Goal: Task Accomplishment & Management: Manage account settings

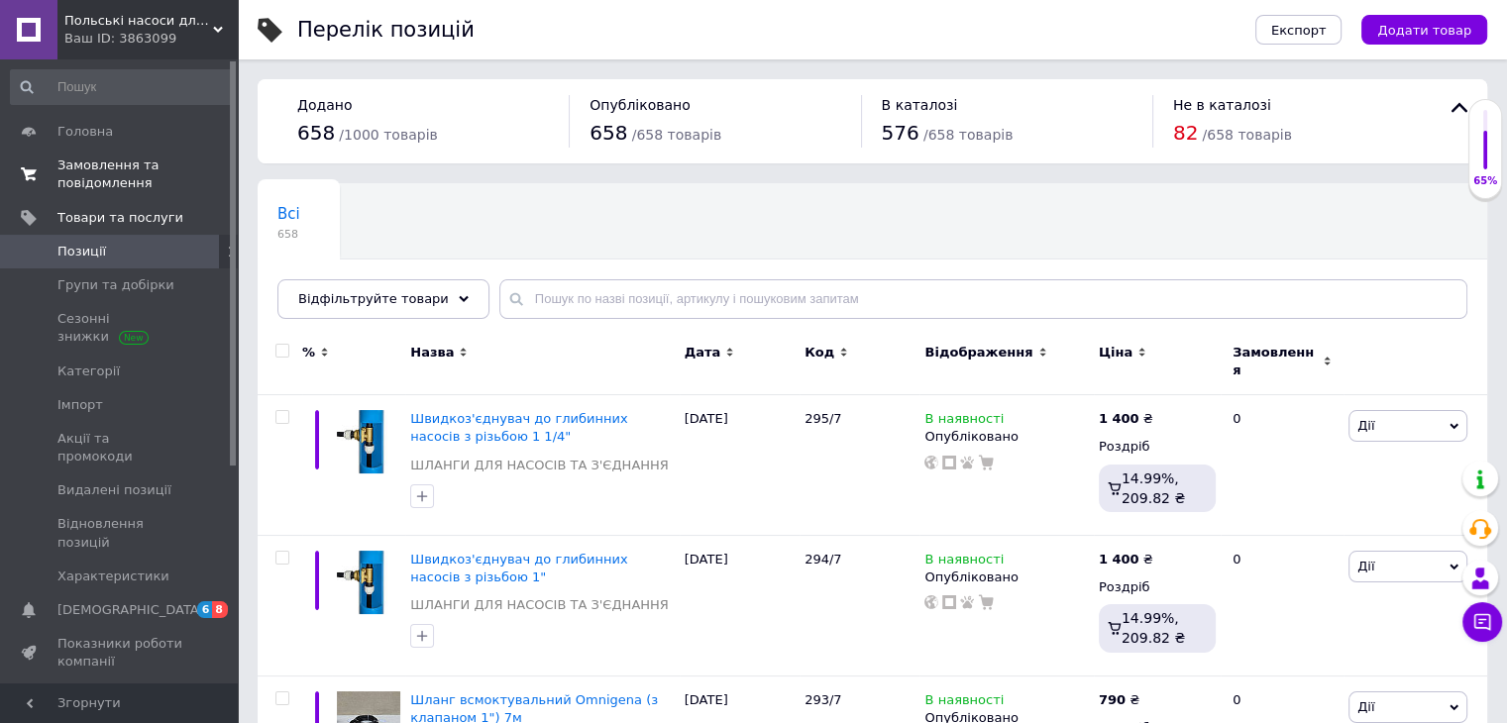
click at [150, 175] on span "Замовлення та повідомлення" at bounding box center [120, 175] width 126 height 36
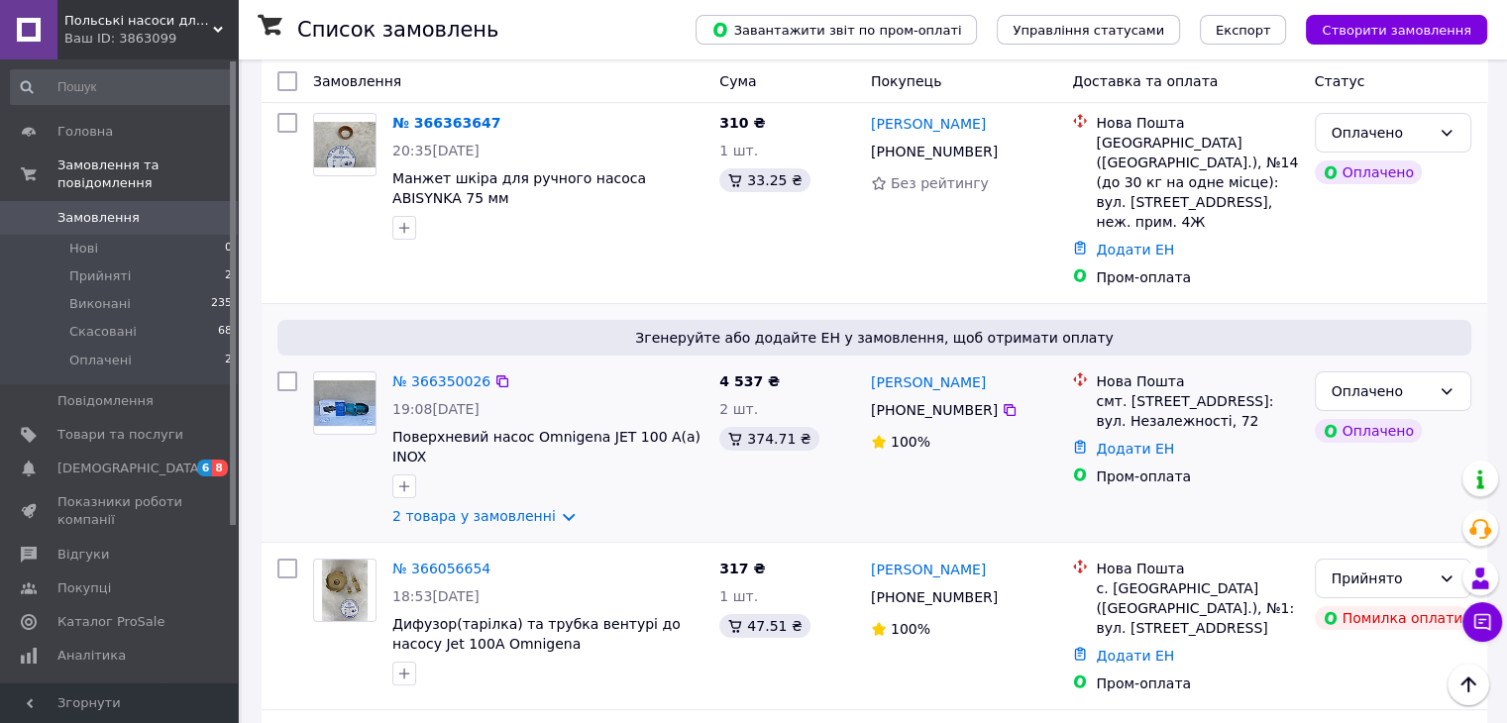
scroll to position [265, 0]
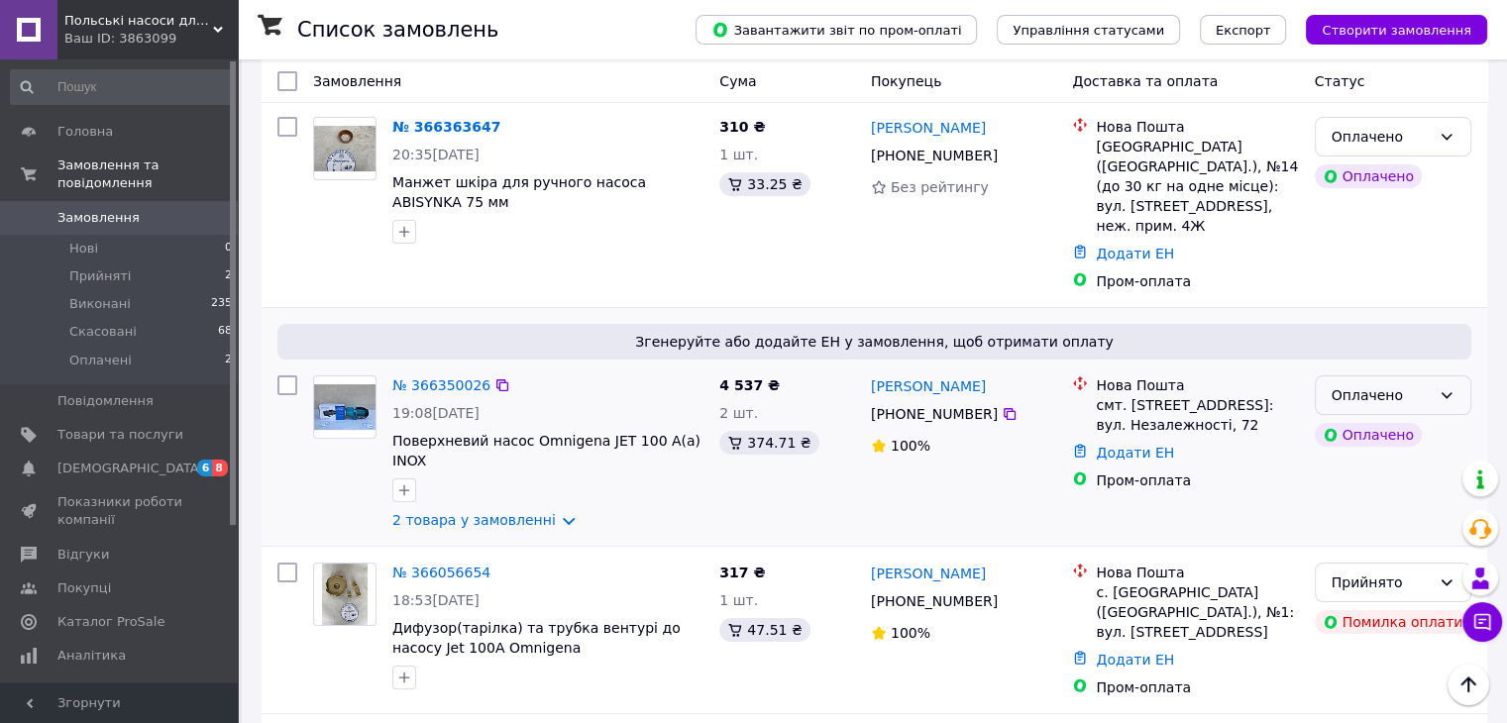
click at [1367, 376] on div "Оплачено" at bounding box center [1393, 396] width 157 height 40
click at [1352, 400] on li "Прийнято" at bounding box center [1392, 399] width 155 height 36
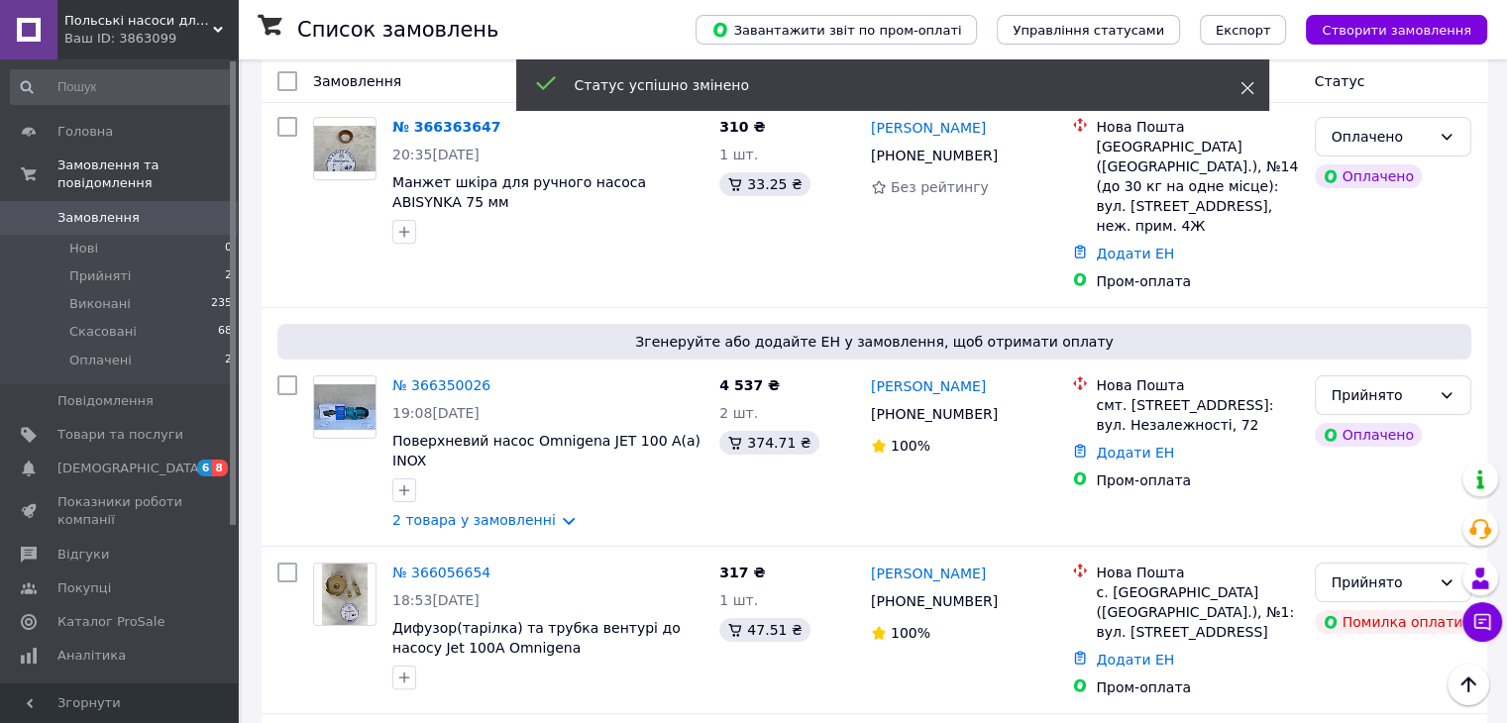
click at [1245, 81] on icon at bounding box center [1248, 88] width 14 height 14
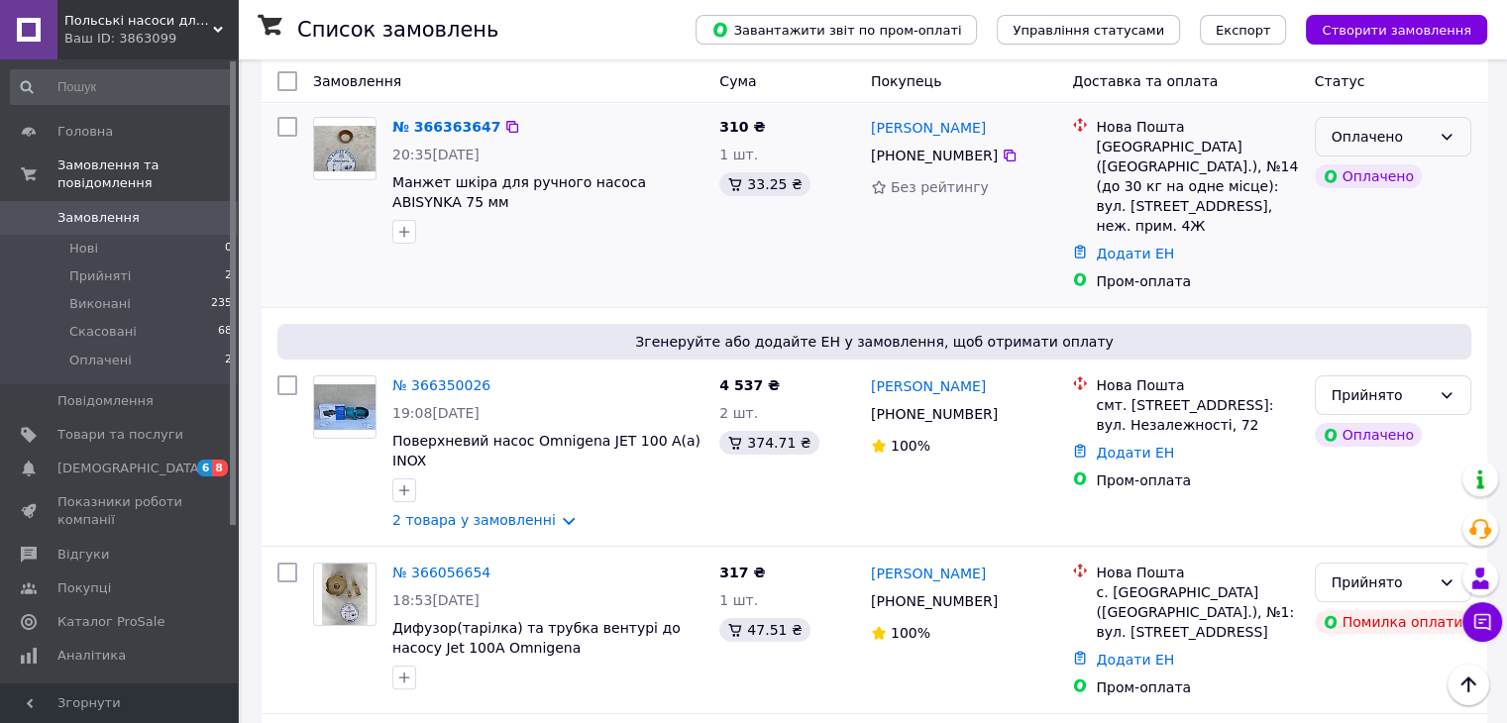
click at [1338, 126] on div "Оплачено" at bounding box center [1381, 137] width 99 height 22
click at [1333, 165] on li "Прийнято" at bounding box center [1392, 160] width 155 height 36
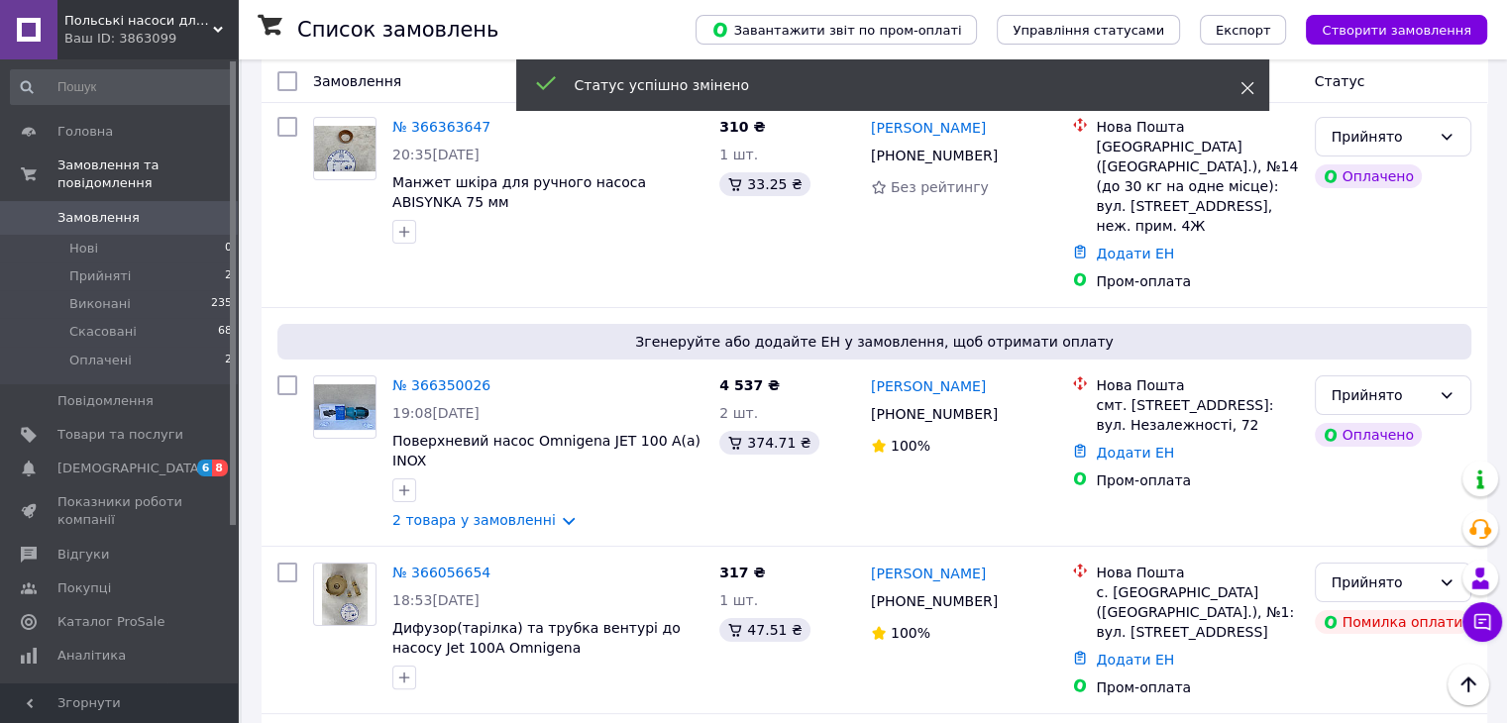
click at [1243, 84] on icon at bounding box center [1248, 88] width 14 height 14
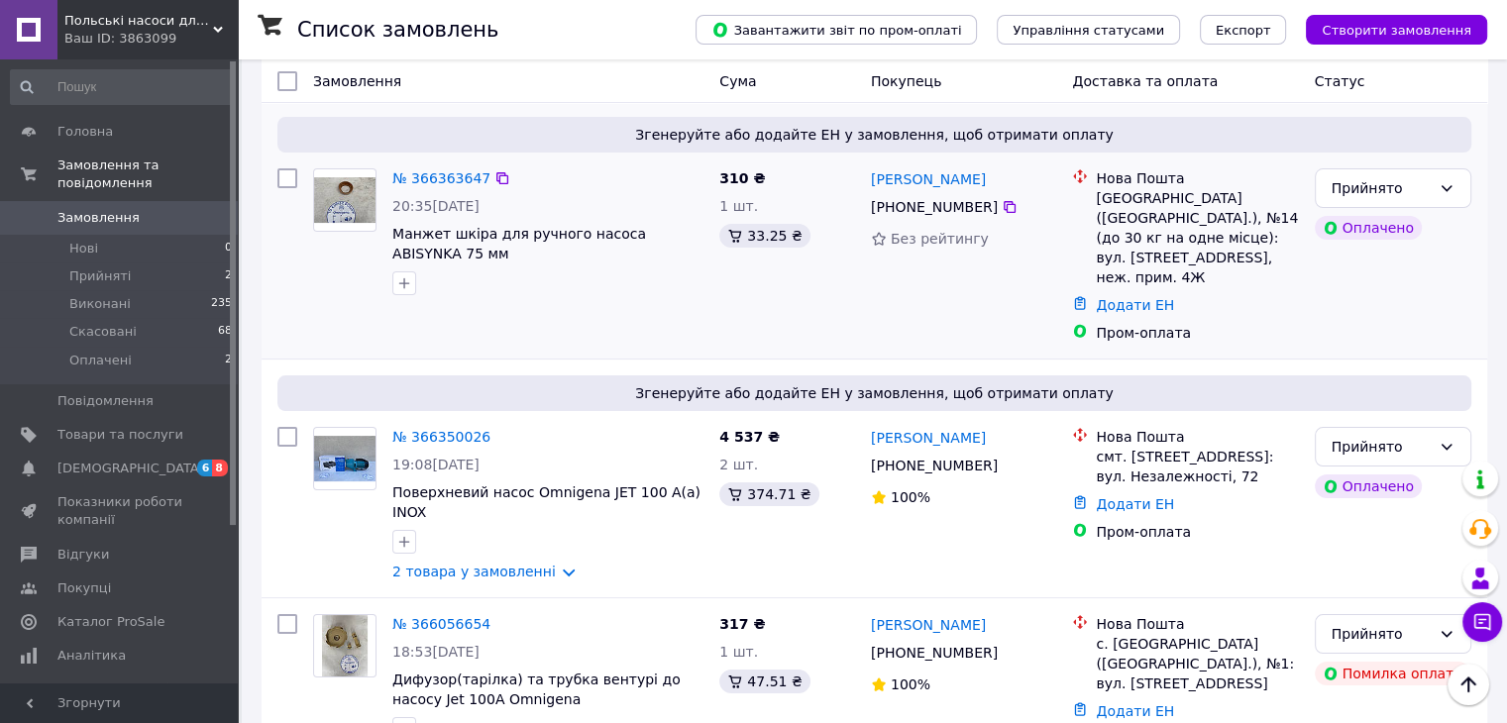
scroll to position [212, 0]
click at [517, 565] on link "2 товара у замовленні" at bounding box center [474, 573] width 164 height 16
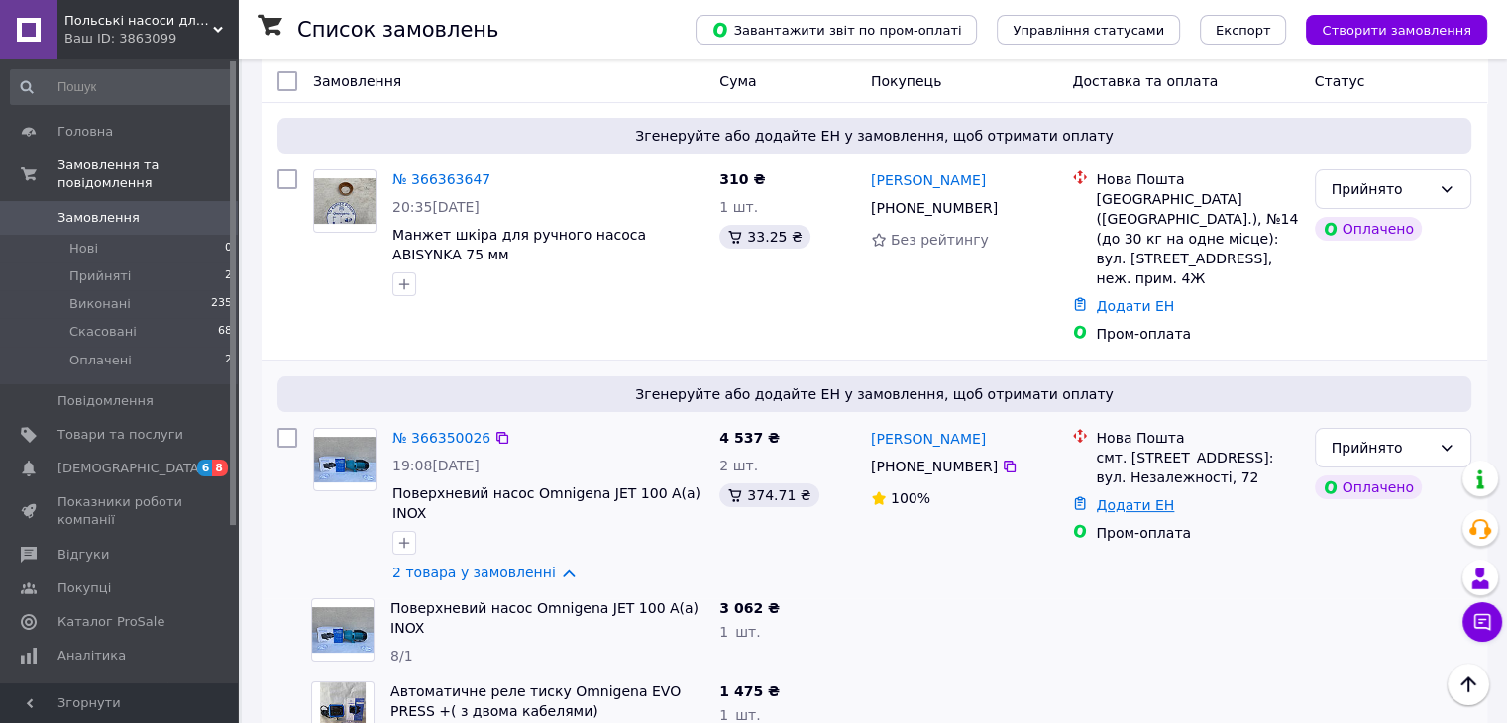
click at [1129, 497] on link "Додати ЕН" at bounding box center [1135, 505] width 78 height 16
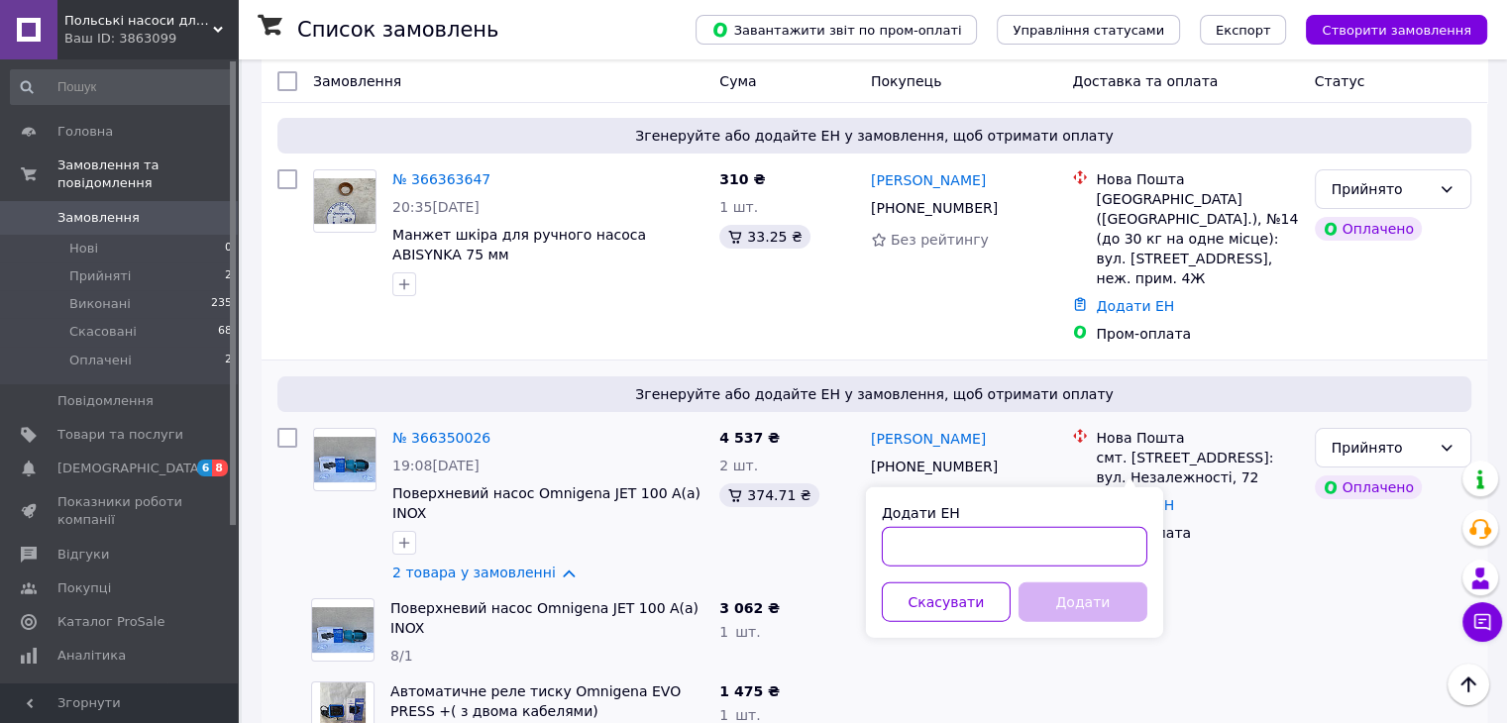
click at [1044, 554] on input "Додати ЕН" at bounding box center [1015, 547] width 266 height 40
type input "20451269294792"
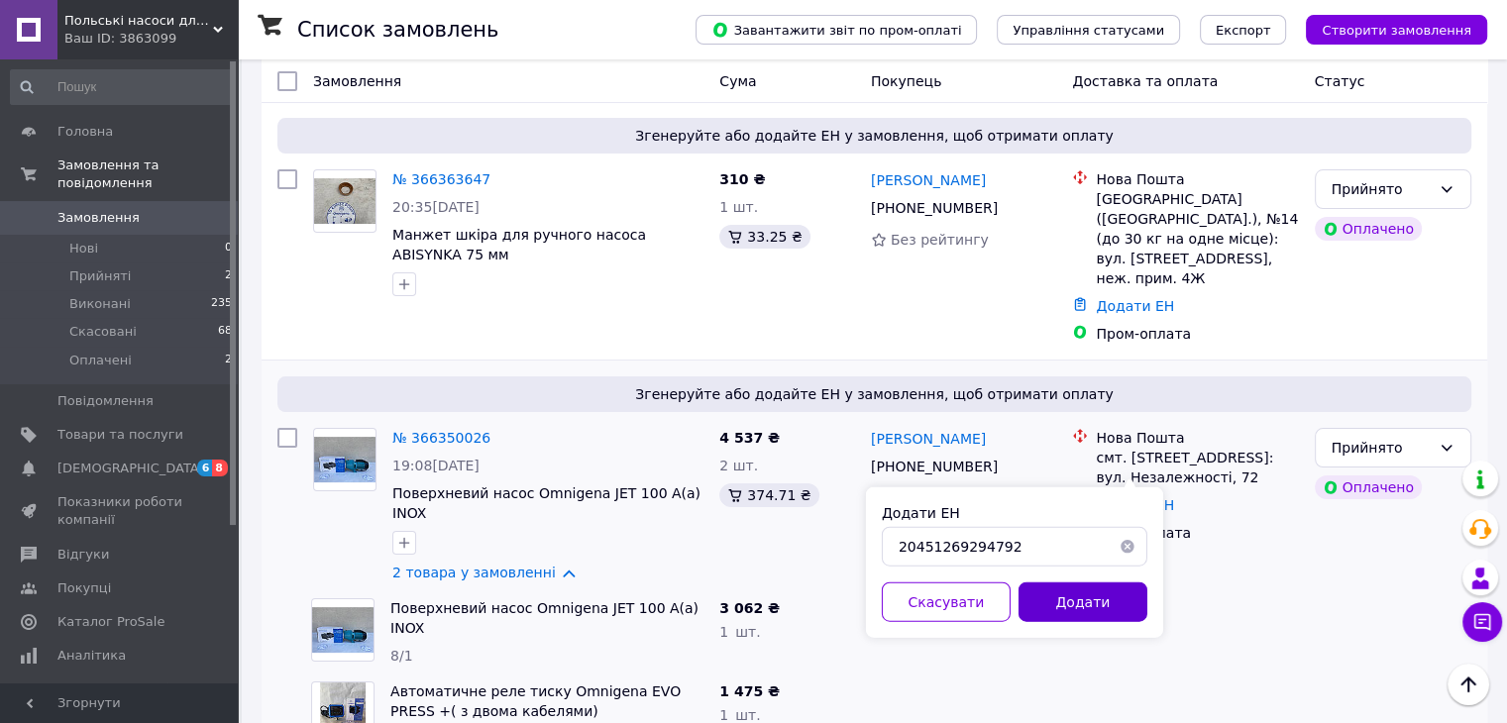
click at [1069, 602] on button "Додати" at bounding box center [1083, 603] width 129 height 40
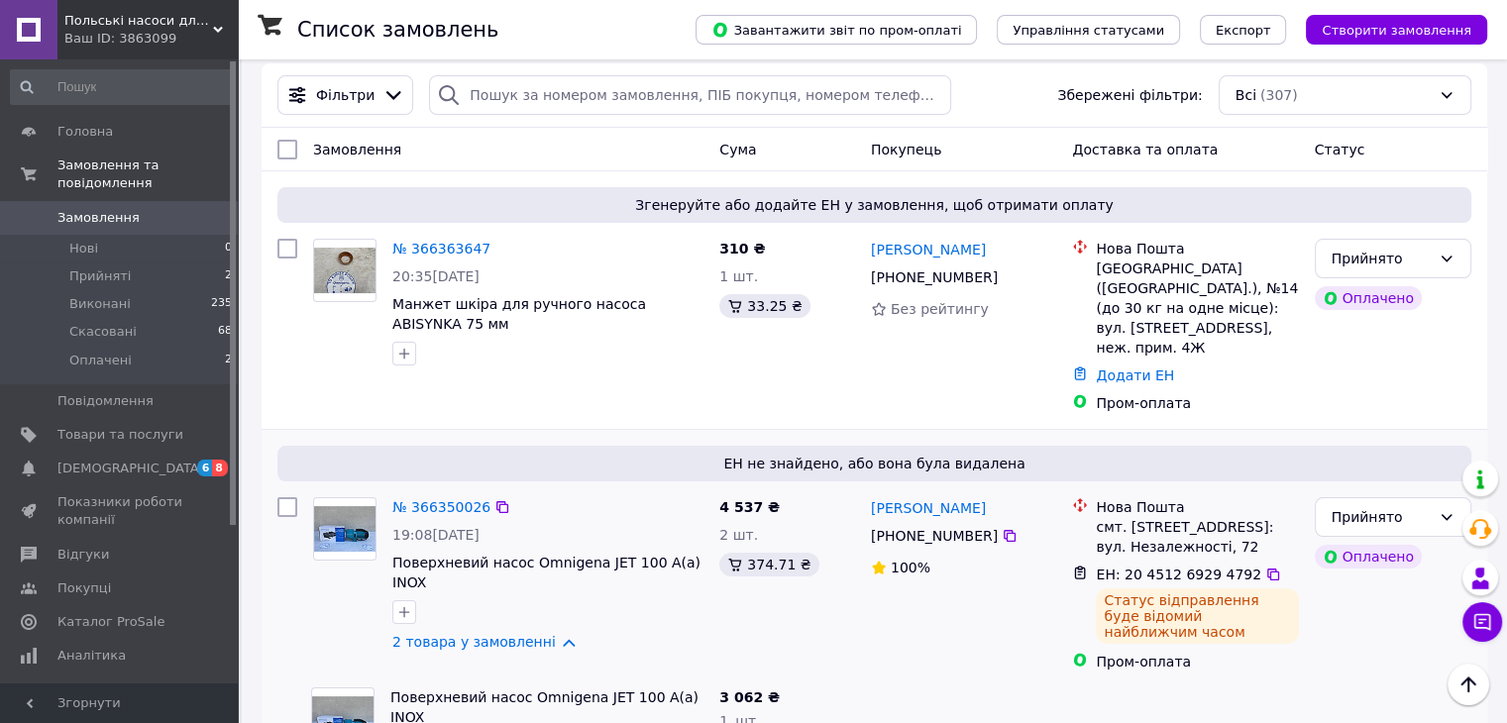
scroll to position [123, 0]
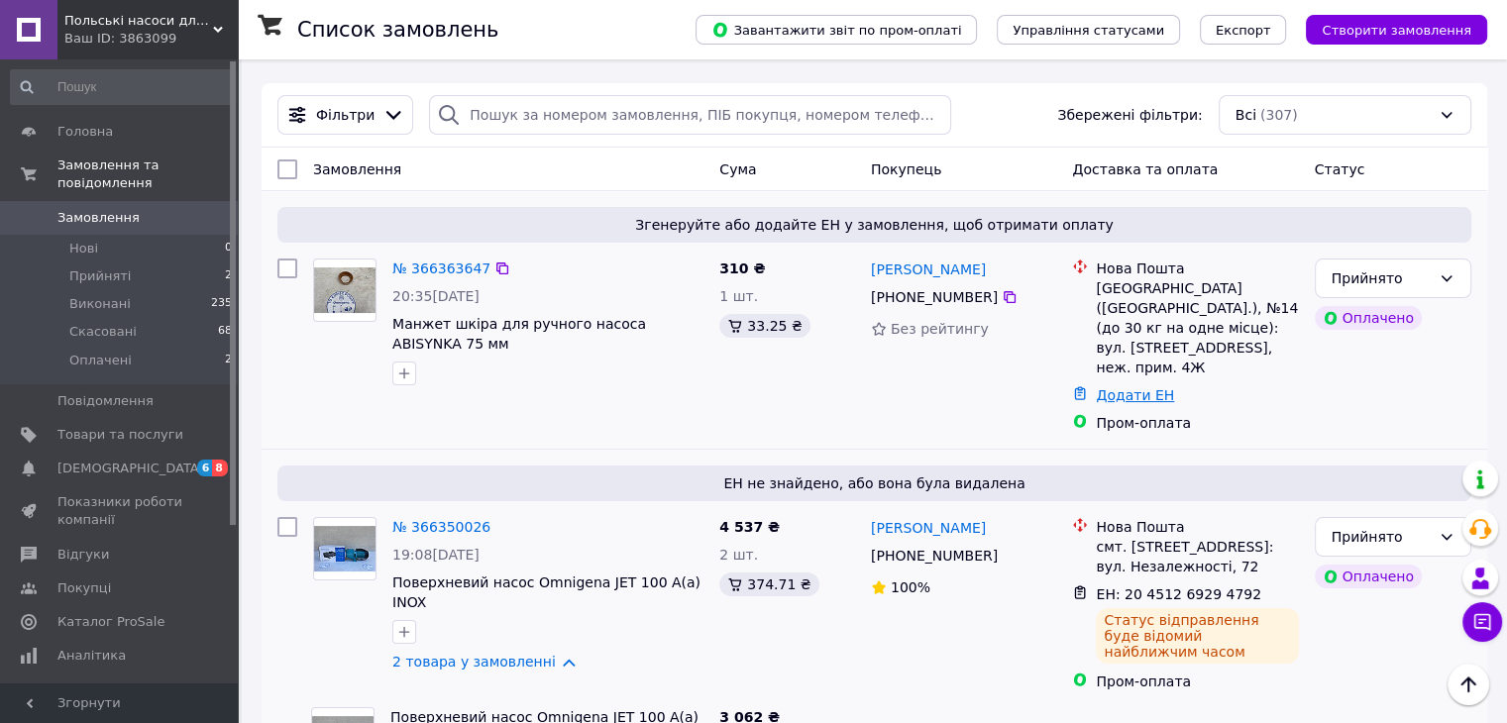
click at [1125, 387] on link "Додати ЕН" at bounding box center [1135, 395] width 78 height 16
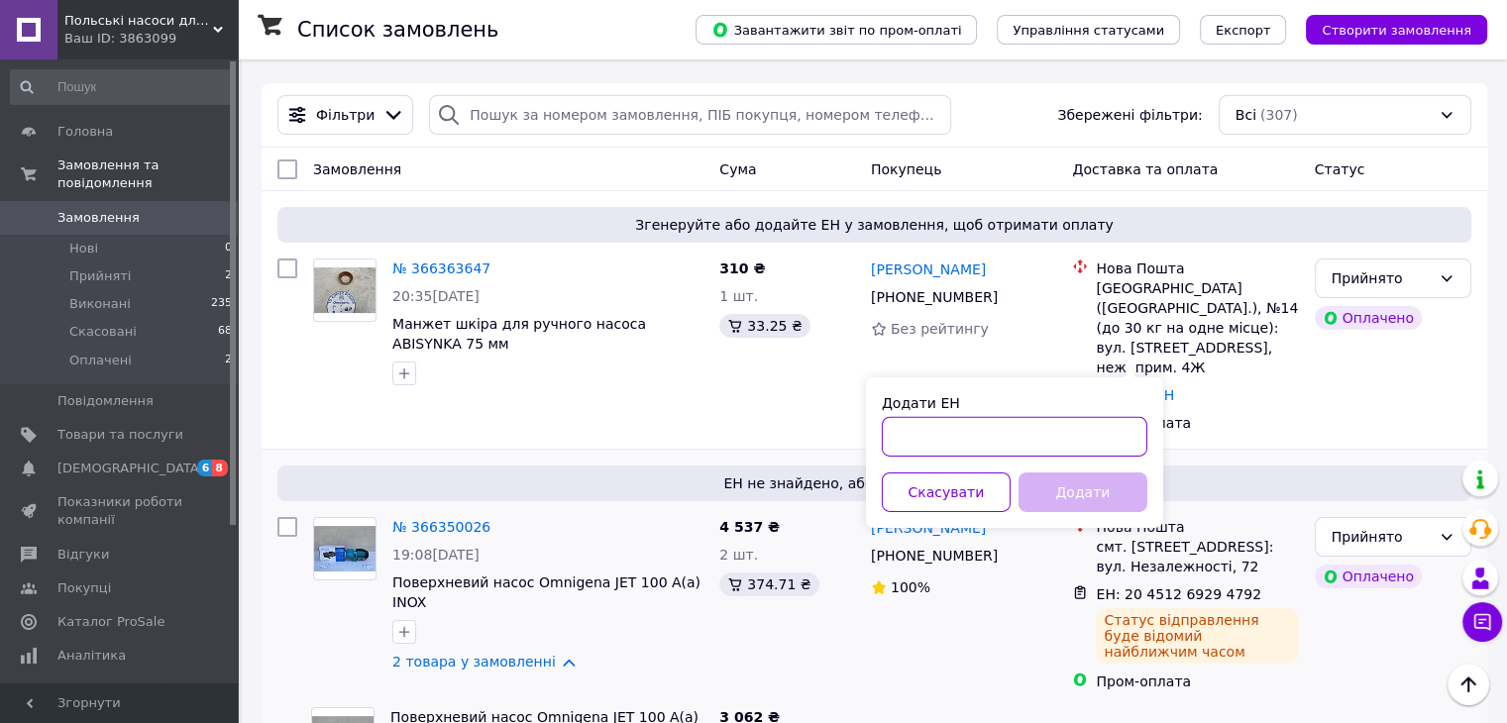
click at [995, 434] on input "Додати ЕН" at bounding box center [1015, 437] width 266 height 40
type input "20451269295118"
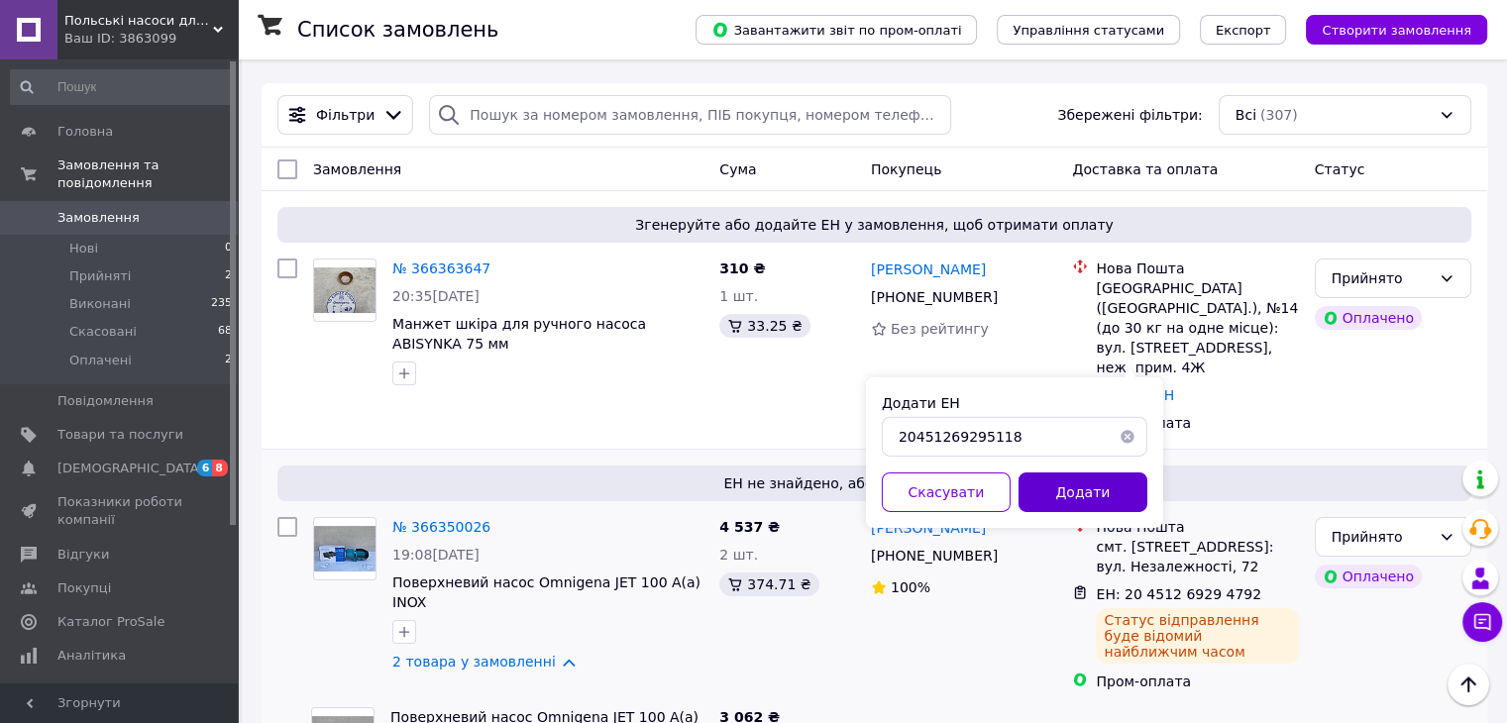
click at [1040, 485] on button "Додати" at bounding box center [1083, 493] width 129 height 40
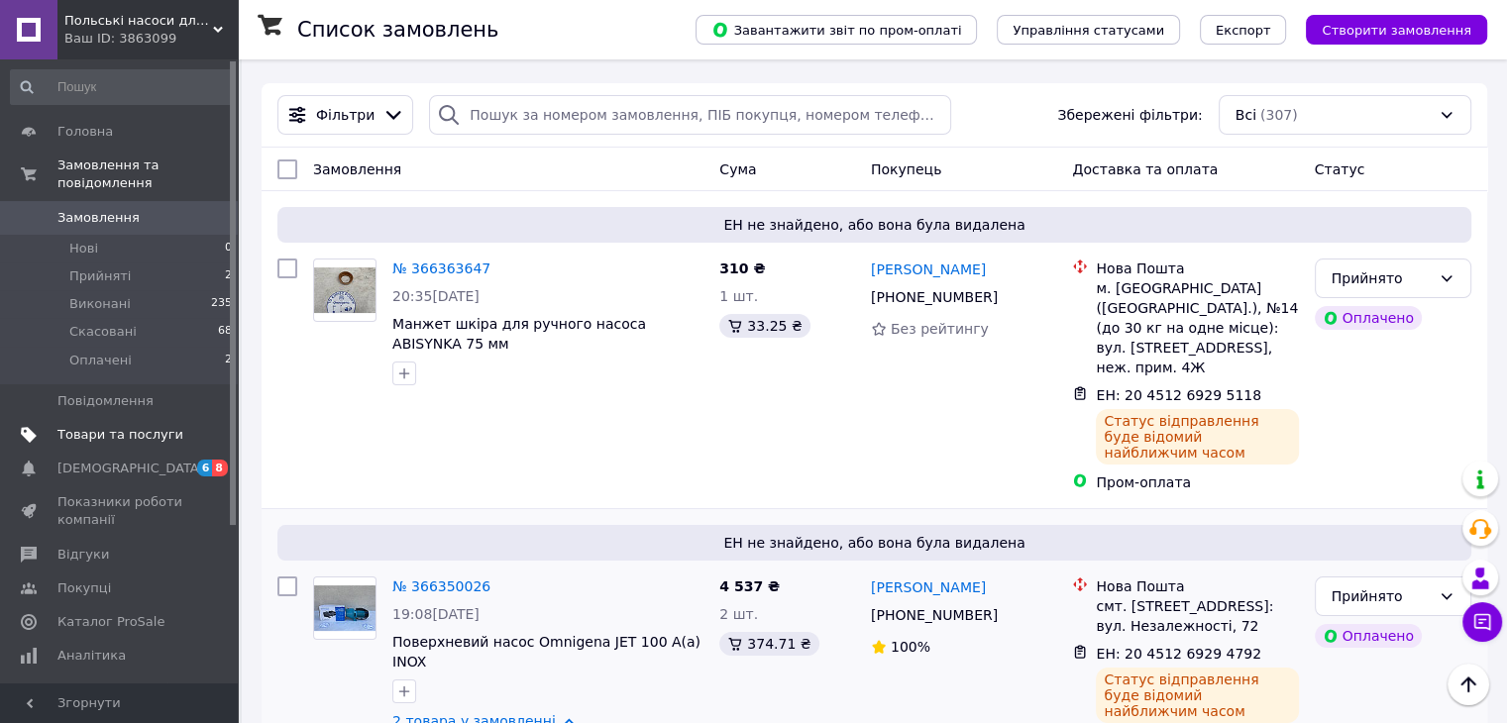
click at [130, 426] on span "Товари та послуги" at bounding box center [120, 435] width 126 height 18
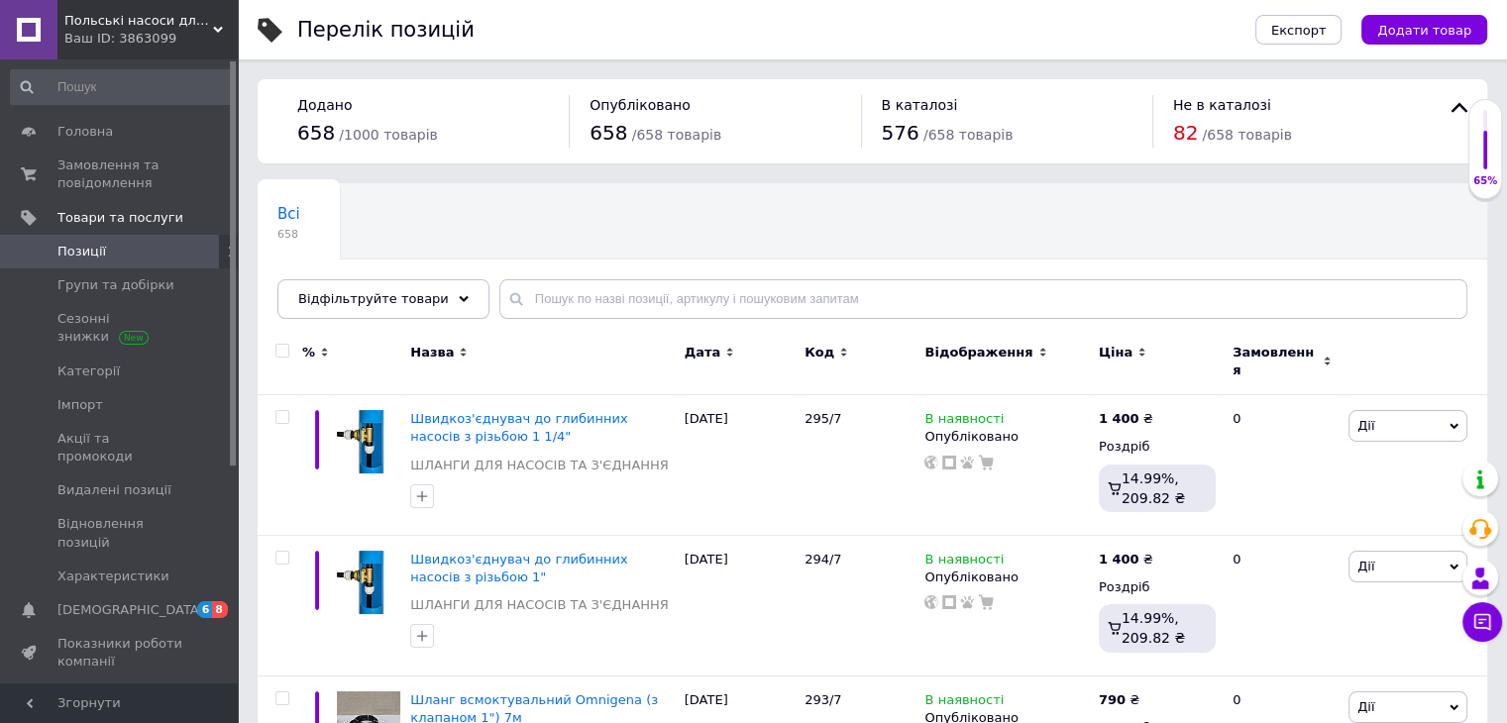
click at [113, 688] on span "Відгуки" at bounding box center [120, 697] width 126 height 18
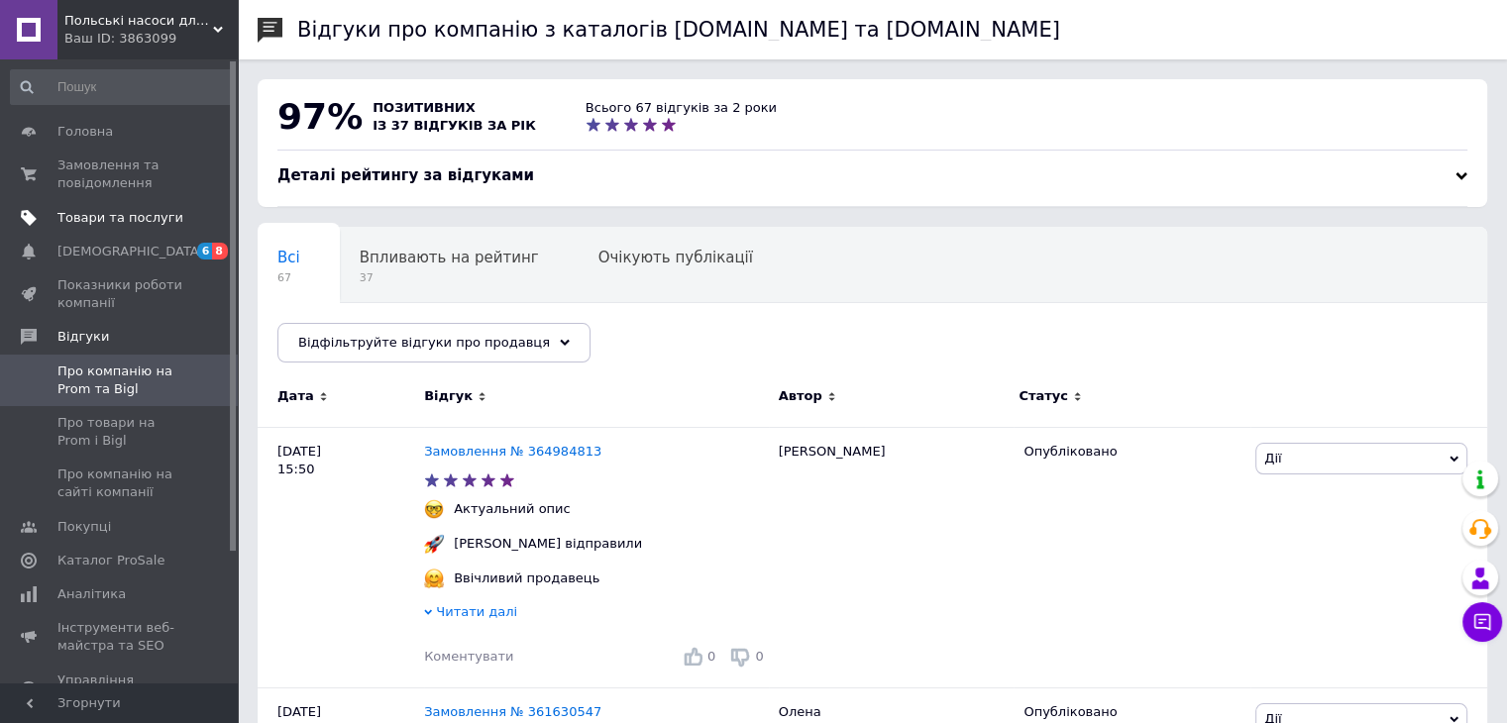
click at [111, 219] on span "Товари та послуги" at bounding box center [120, 218] width 126 height 18
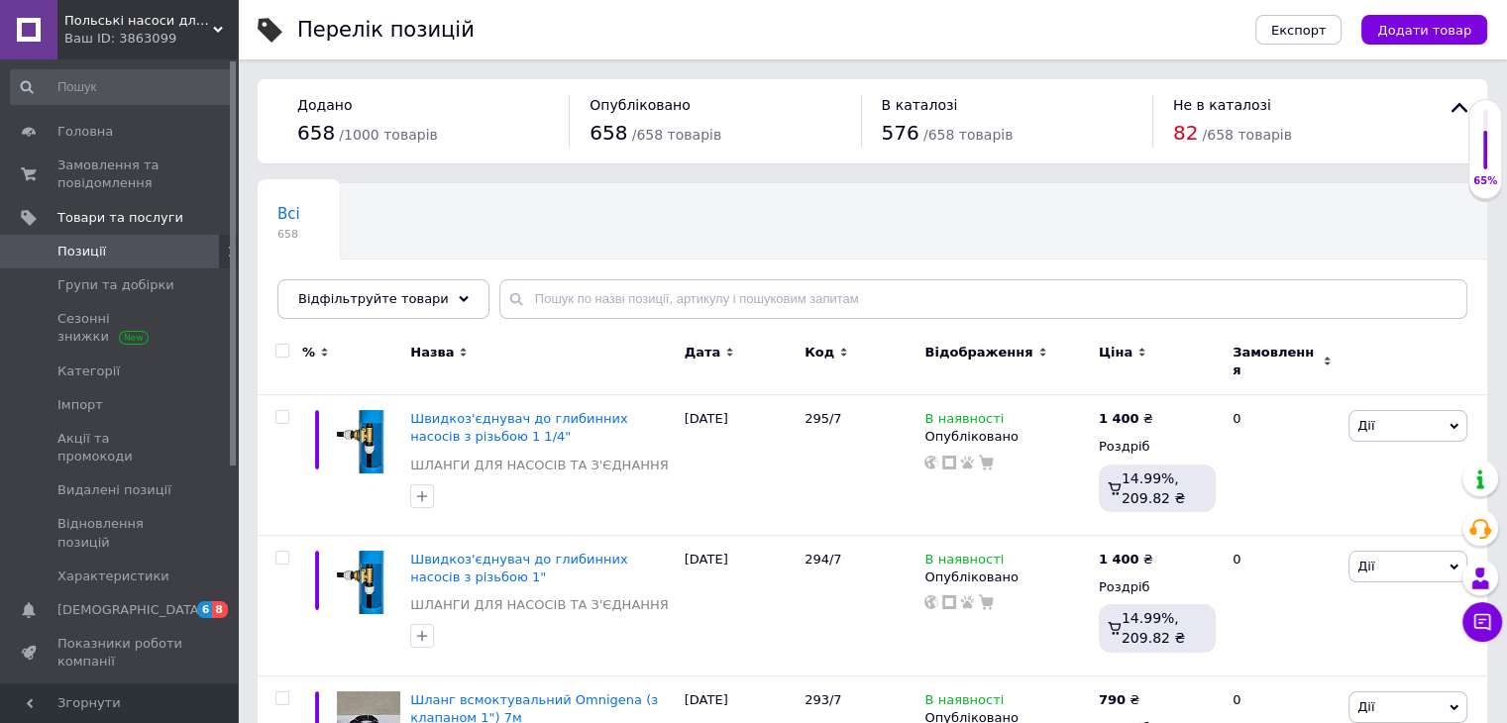
click at [146, 688] on span "Відгуки" at bounding box center [120, 697] width 126 height 18
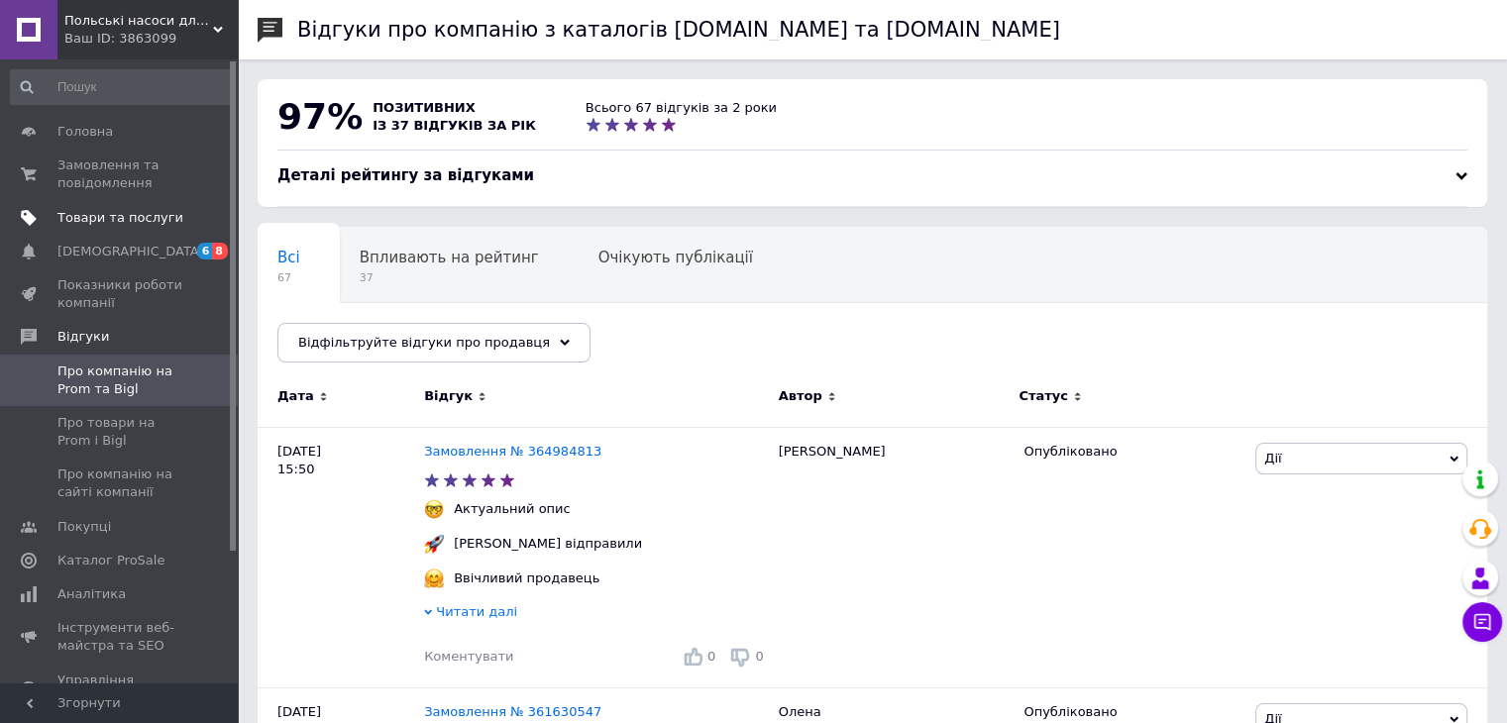
click at [94, 212] on span "Товари та послуги" at bounding box center [120, 218] width 126 height 18
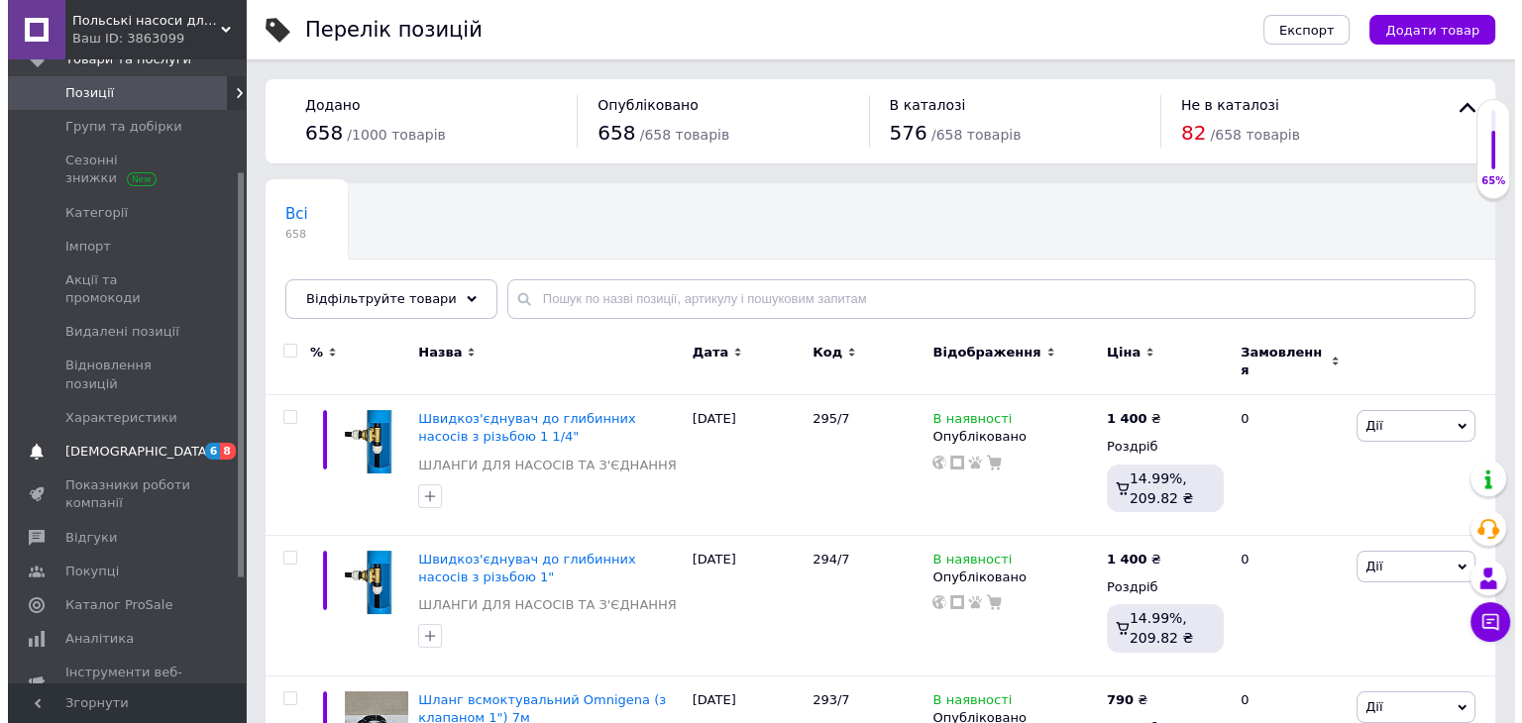
scroll to position [177, 0]
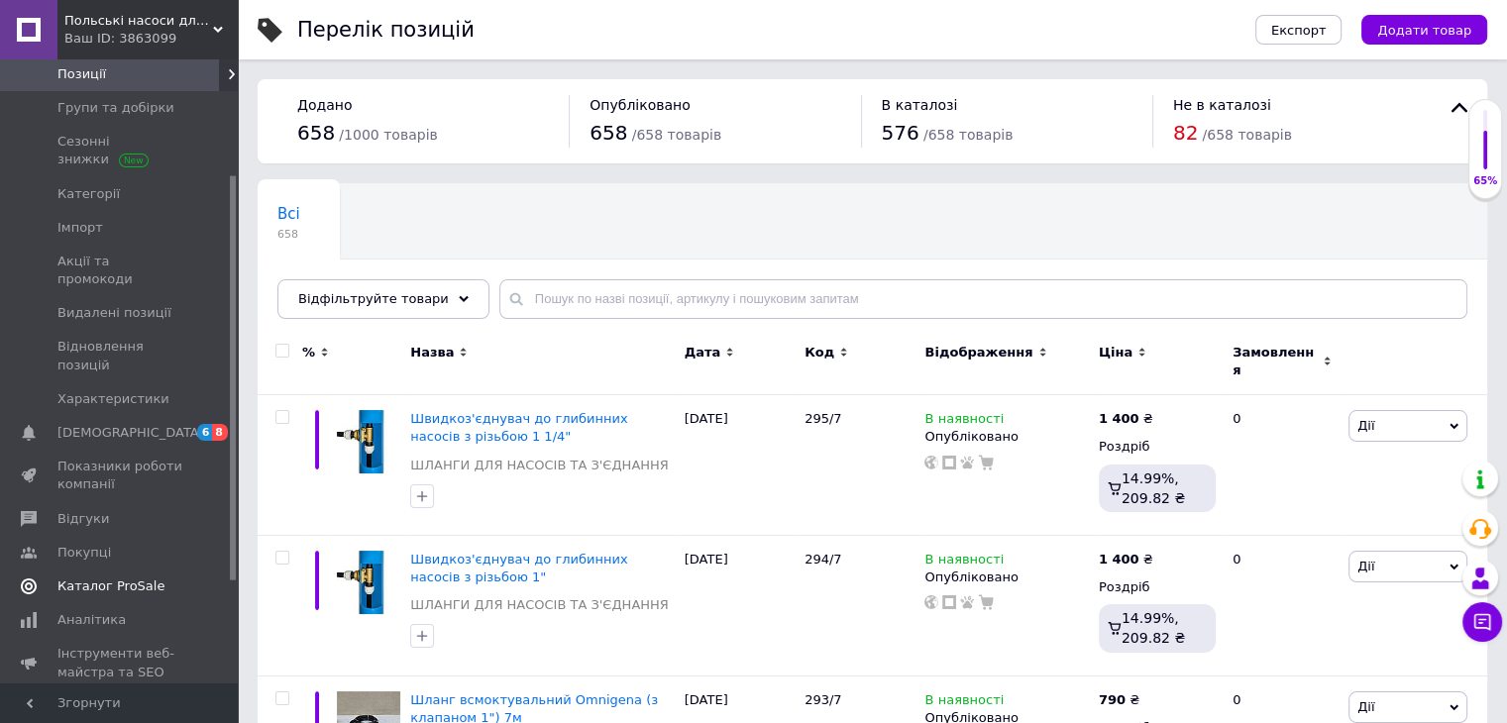
click at [101, 578] on span "Каталог ProSale" at bounding box center [110, 587] width 107 height 18
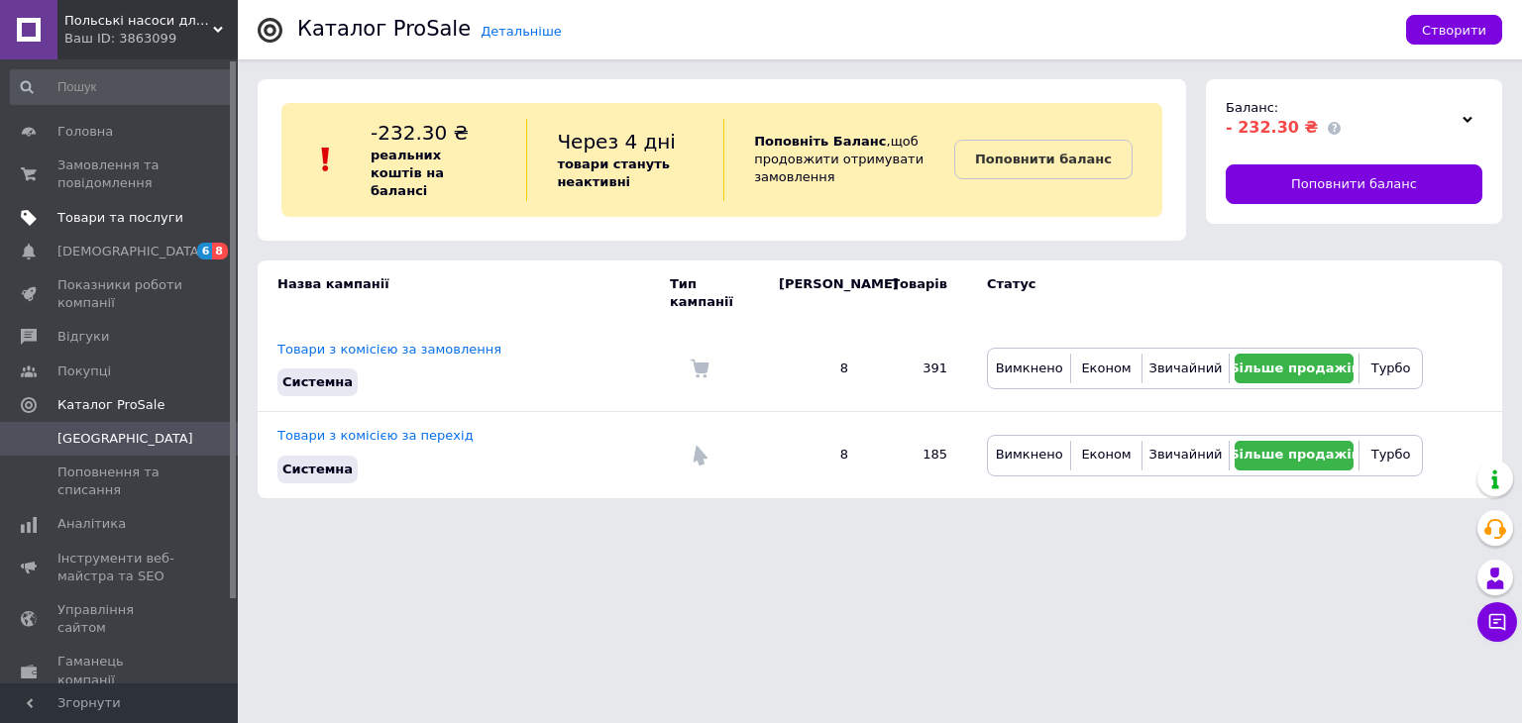
click at [103, 224] on span "Товари та послуги" at bounding box center [120, 218] width 126 height 18
